Goal: Task Accomplishment & Management: Manage account settings

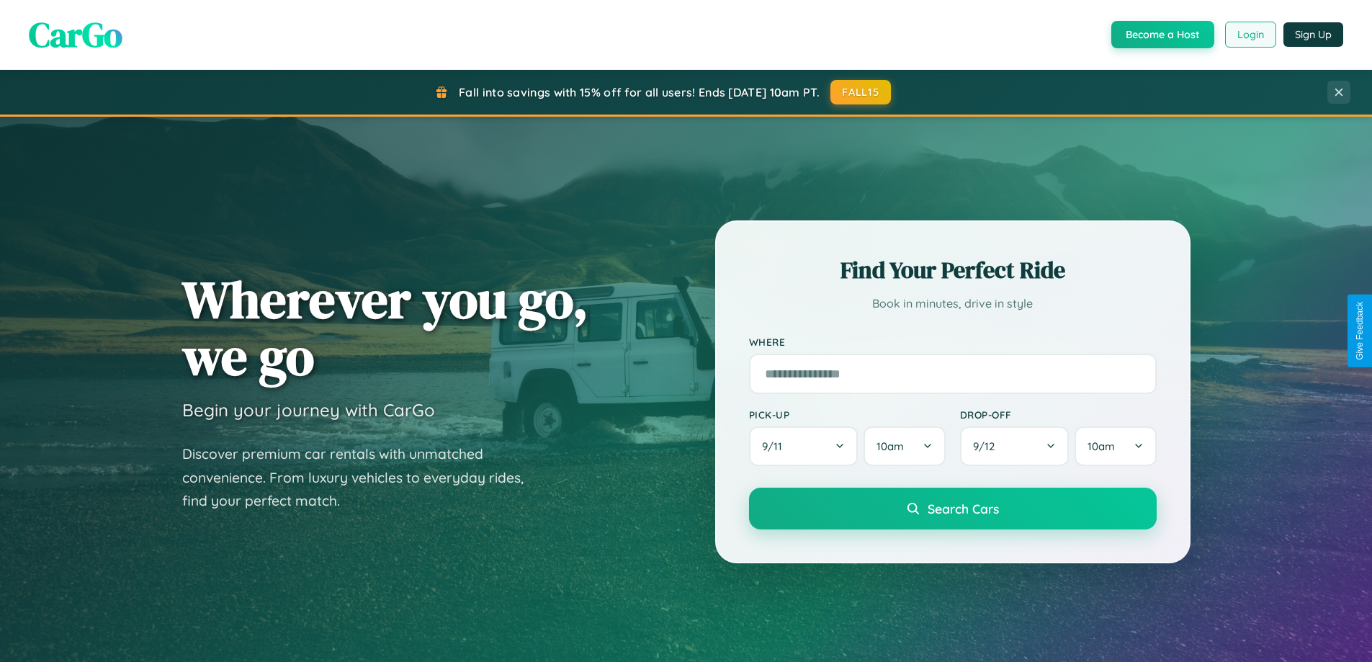
click at [1249, 35] on button "Login" at bounding box center [1250, 35] width 51 height 26
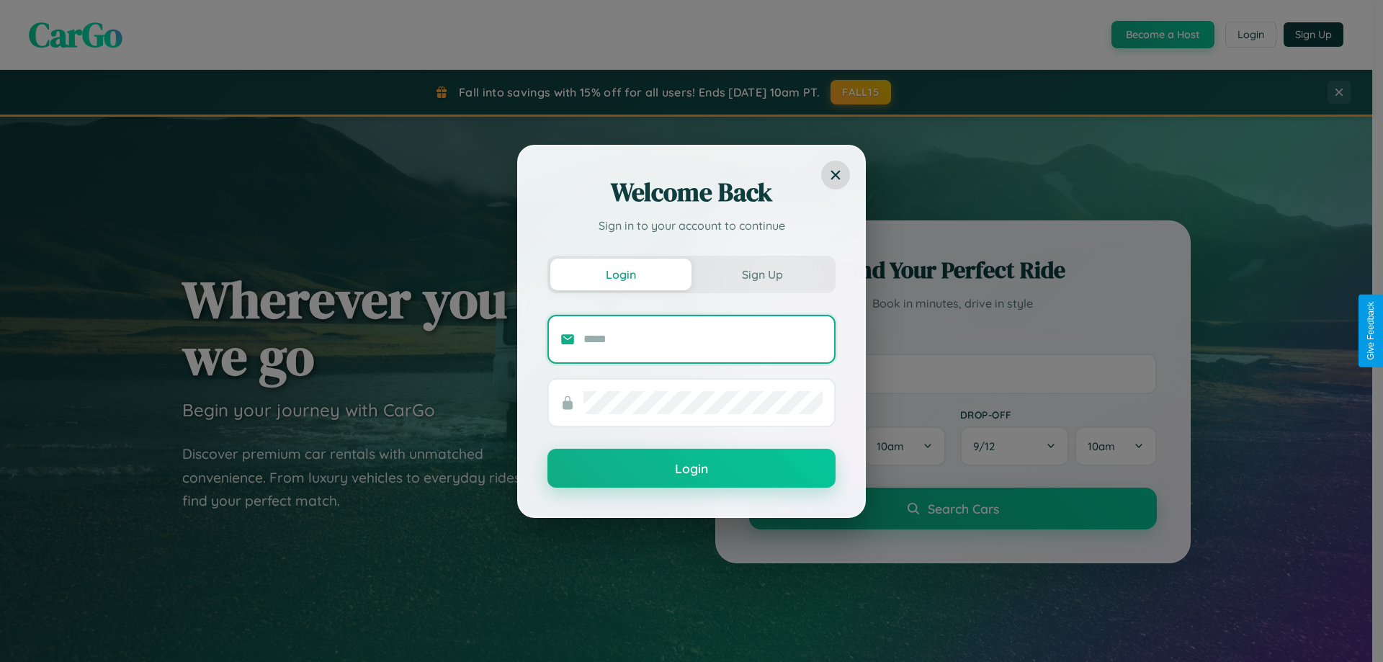
click at [703, 338] on input "text" at bounding box center [702, 339] width 239 height 23
type input "**********"
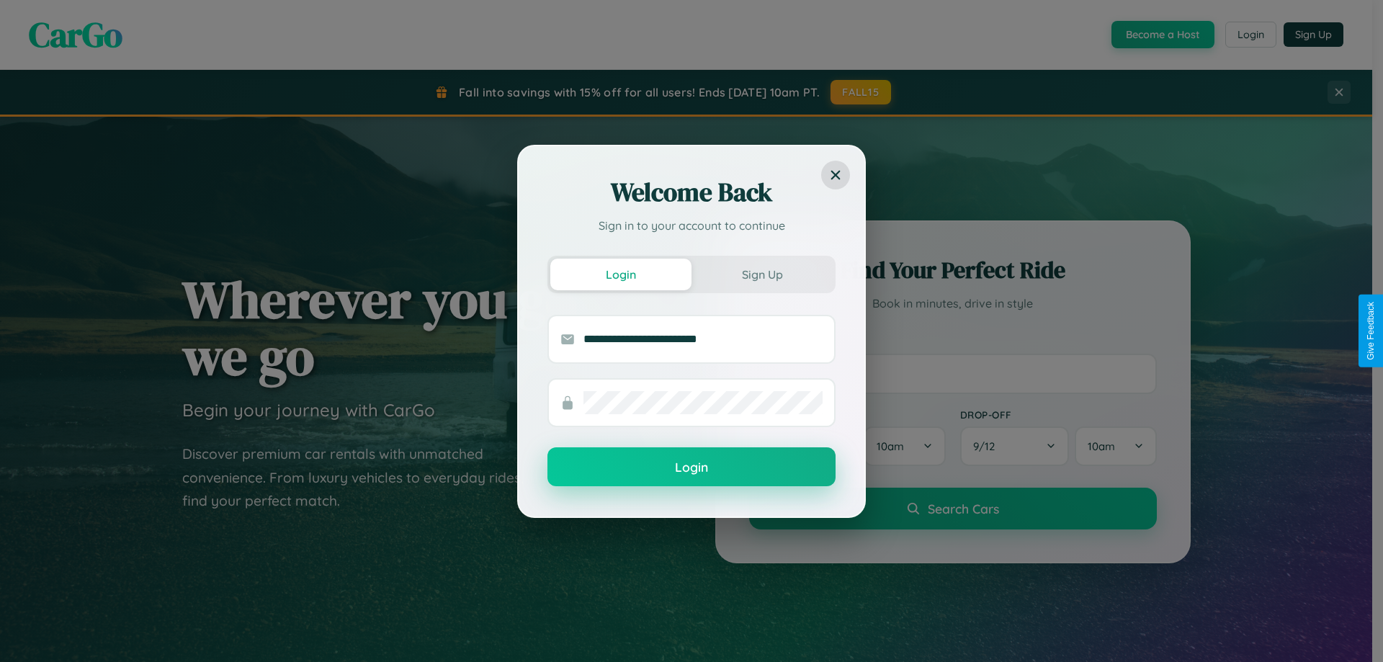
click at [691, 467] on button "Login" at bounding box center [691, 466] width 288 height 39
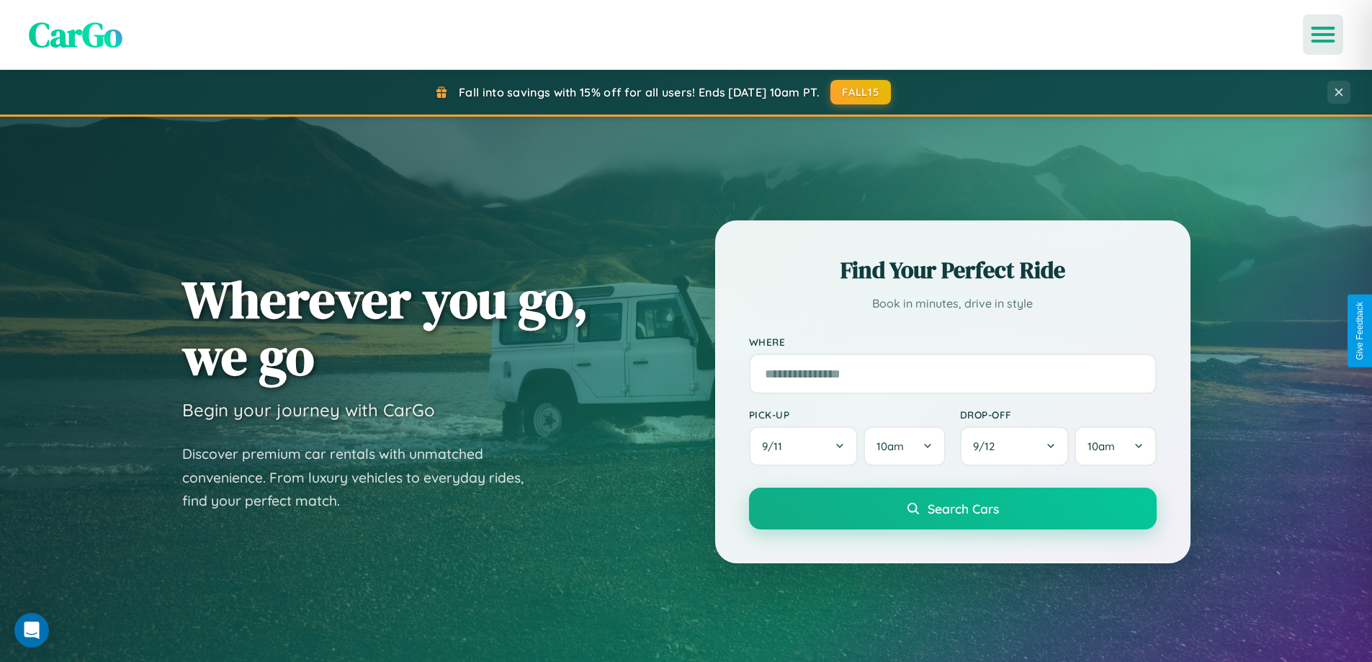
click at [1323, 35] on icon "Open menu" at bounding box center [1323, 34] width 21 height 13
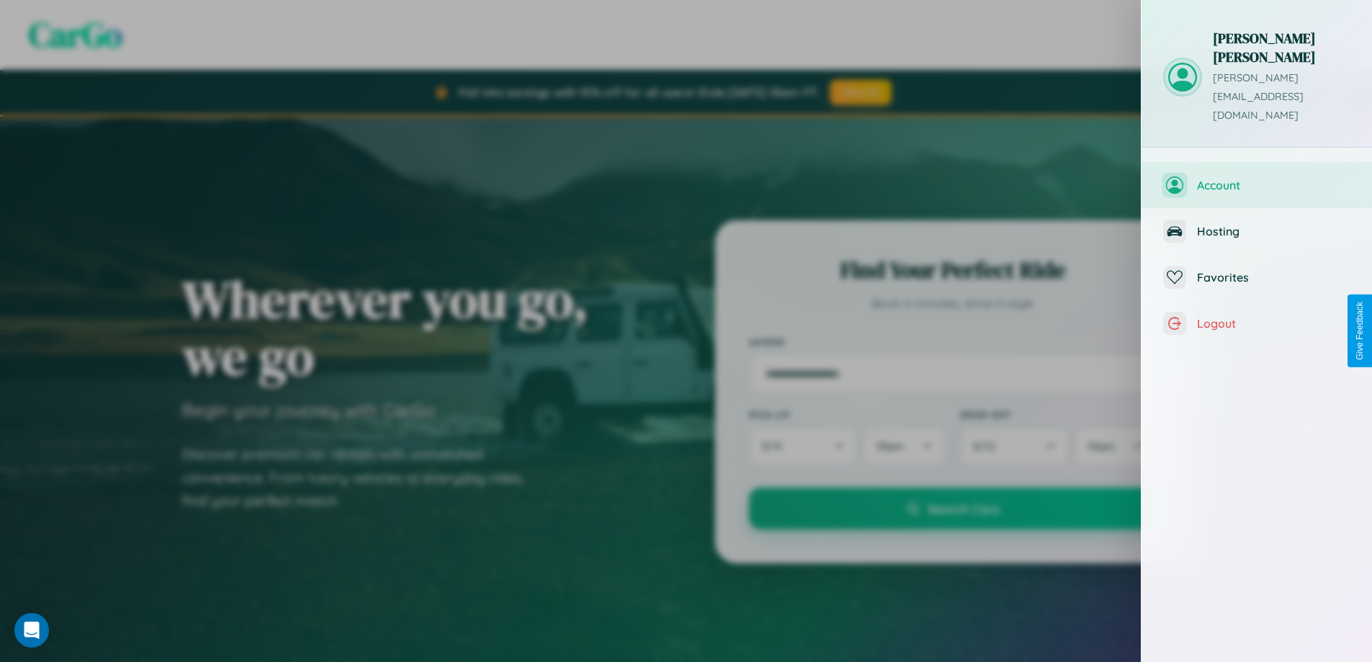
click at [1257, 178] on span "Account" at bounding box center [1273, 185] width 153 height 14
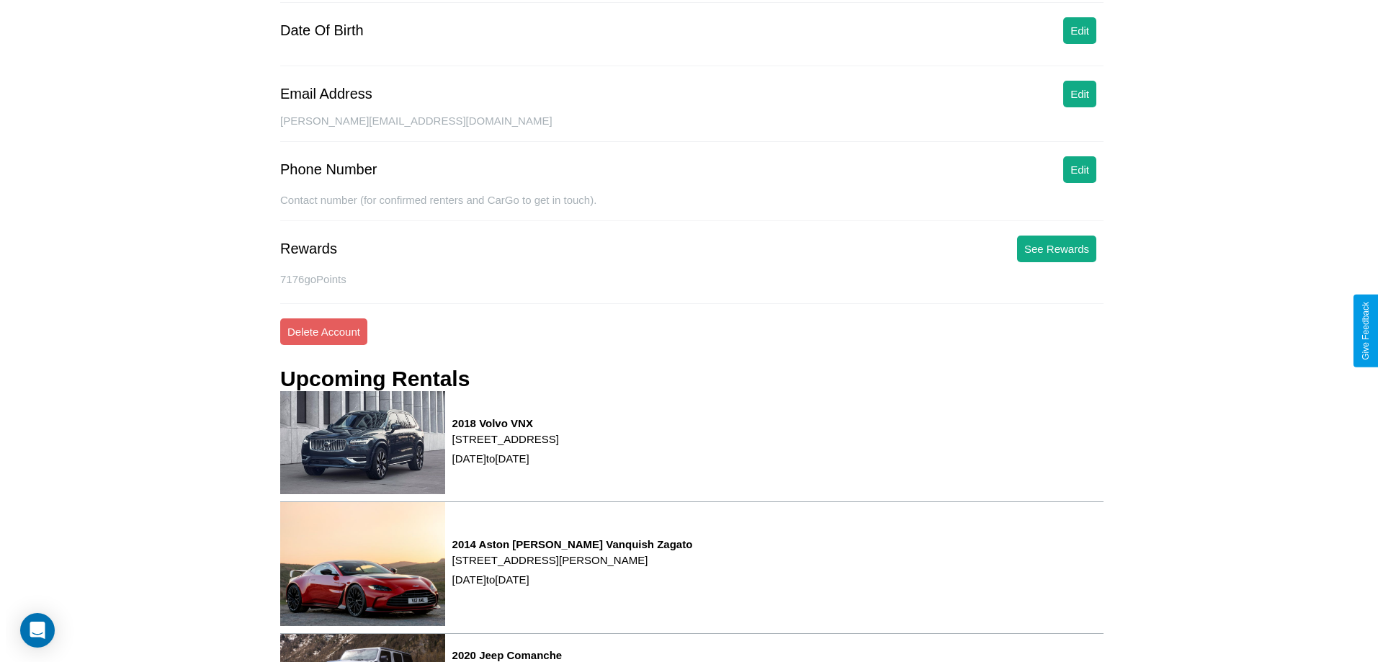
scroll to position [183, 0]
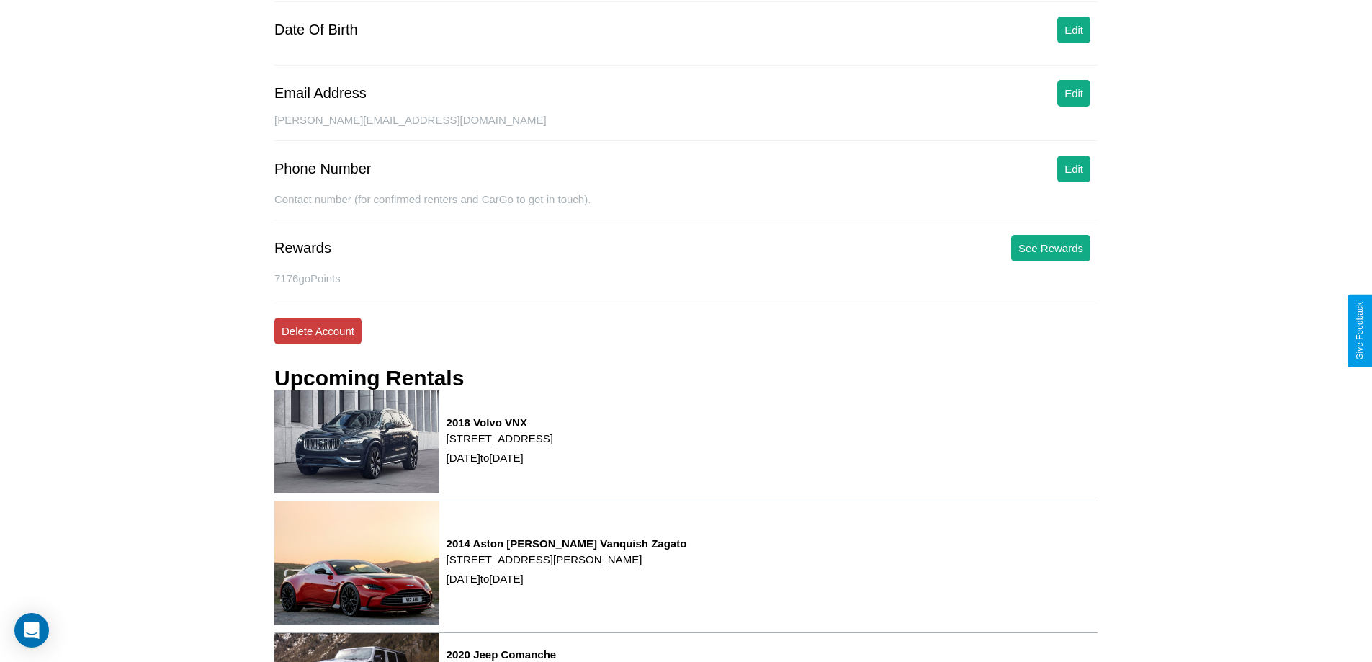
click at [318, 331] on button "Delete Account" at bounding box center [317, 331] width 87 height 27
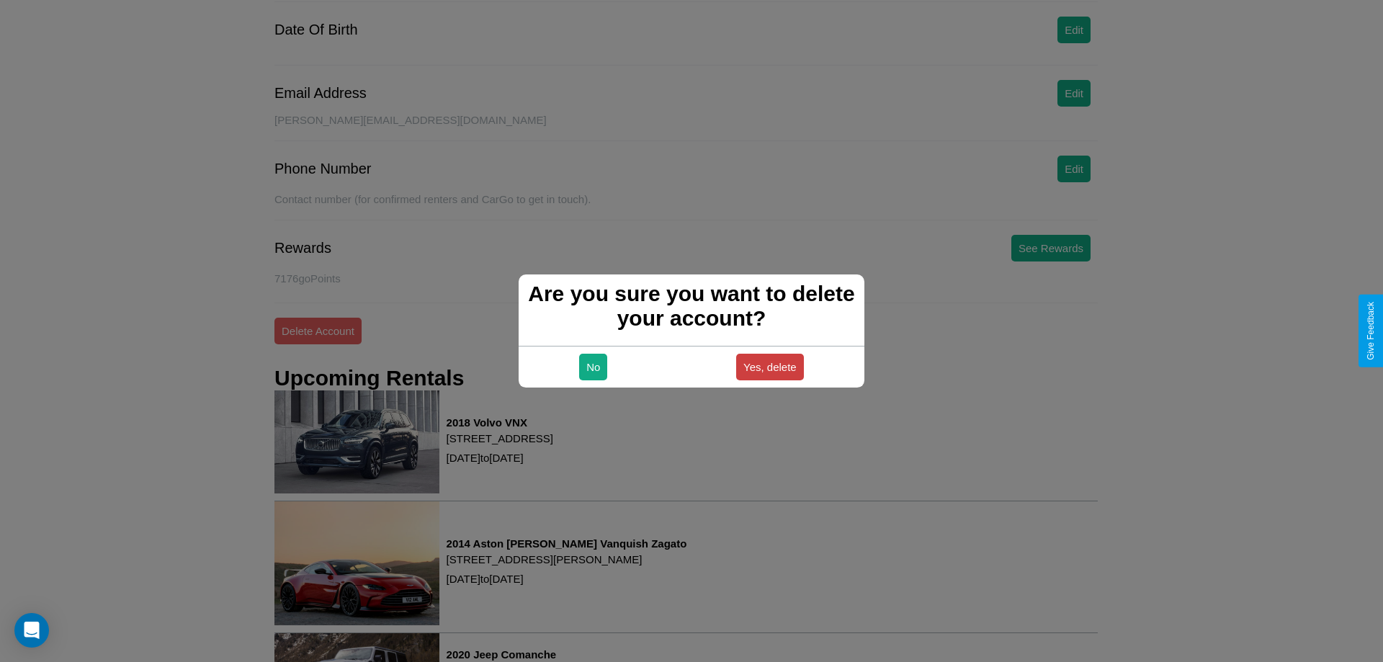
click at [769, 367] on button "Yes, delete" at bounding box center [770, 367] width 68 height 27
